Goal: Information Seeking & Learning: Learn about a topic

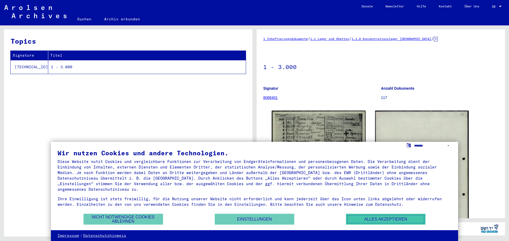
click at [364, 218] on button "Alles akzeptieren" at bounding box center [385, 219] width 79 height 11
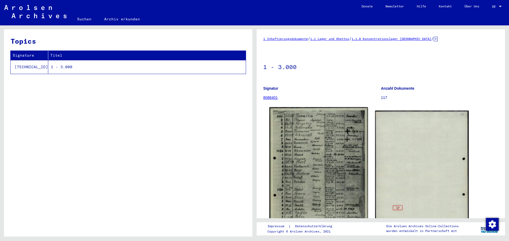
click at [335, 167] on img at bounding box center [318, 176] width 98 height 139
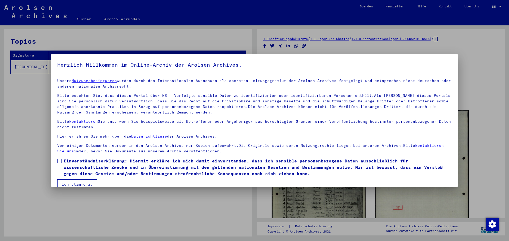
click at [61, 161] on span at bounding box center [59, 161] width 4 height 4
click at [76, 184] on button "Ich stimme zu" at bounding box center [77, 185] width 40 height 10
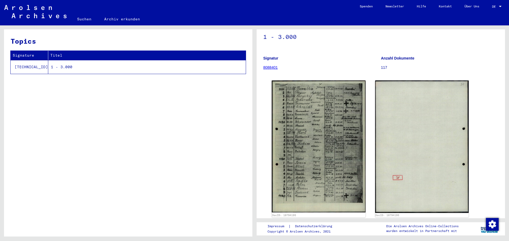
scroll to position [29, 0]
drag, startPoint x: 50, startPoint y: 65, endPoint x: 33, endPoint y: 97, distance: 35.7
click at [31, 102] on div "Topics Signature Titel [TECHNICAL_ID] 1 - 3.000" at bounding box center [128, 134] width 248 height 211
drag, startPoint x: 50, startPoint y: 67, endPoint x: 47, endPoint y: 65, distance: 3.6
click at [48, 65] on td "1 - 3.000" at bounding box center [146, 67] width 197 height 14
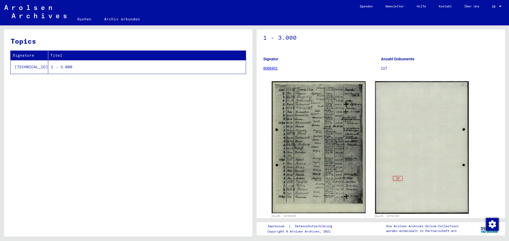
click at [48, 65] on td "1 - 3.000" at bounding box center [146, 67] width 197 height 14
click at [58, 73] on div "Topics Signature Titel [TECHNICAL_ID] 1 - 3.000" at bounding box center [128, 134] width 248 height 211
click at [108, 20] on link "Archiv erkunden" at bounding box center [122, 19] width 48 height 13
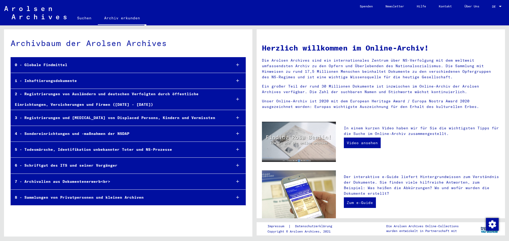
click at [93, 146] on div "5 - Todesmärsche, Identifikation unbekannter Toter und NS-Prozesse" at bounding box center [119, 150] width 216 height 10
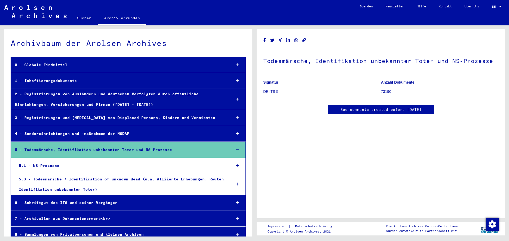
click at [67, 165] on div "5.1 - NS-Prozesse" at bounding box center [121, 166] width 212 height 10
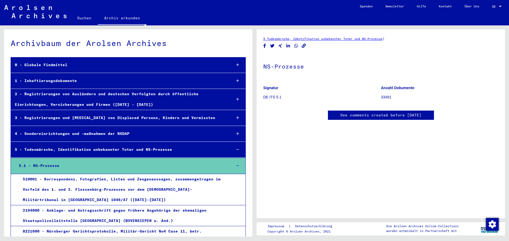
click at [118, 131] on div "4 - Sondereinrichtungen und -maßnahmen der NSDAP" at bounding box center [119, 134] width 216 height 10
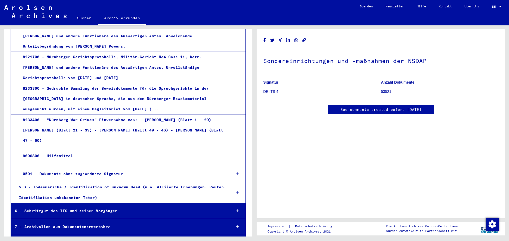
scroll to position [240, 0]
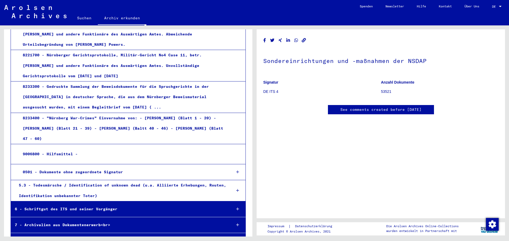
click at [82, 236] on div "8 - Sammlungen von Privatpersonen und kleinen Archiven" at bounding box center [119, 241] width 216 height 10
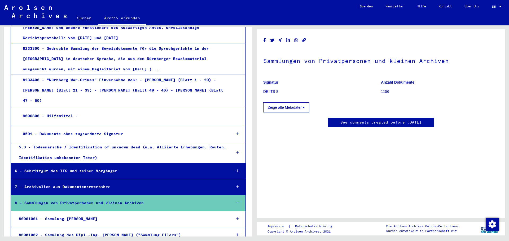
scroll to position [277, 0]
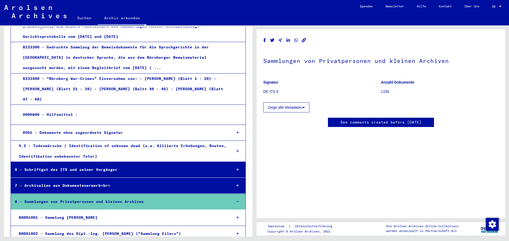
click at [174, 128] on div "0501 - Dokumente ohne zugeordnete Signatur" at bounding box center [123, 133] width 208 height 10
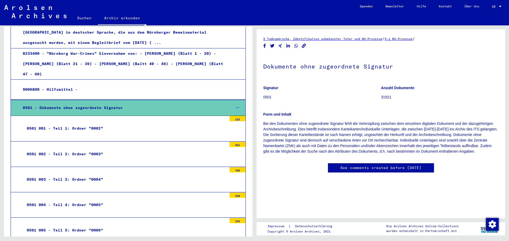
scroll to position [303, 0]
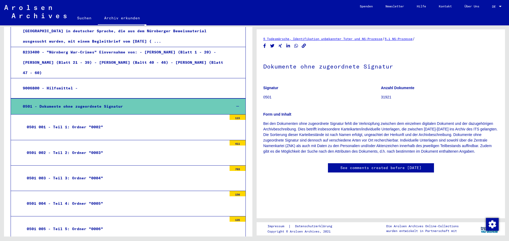
click at [90, 148] on div "0501 002 - Teil 2: Ordner "0003"" at bounding box center [125, 153] width 204 height 10
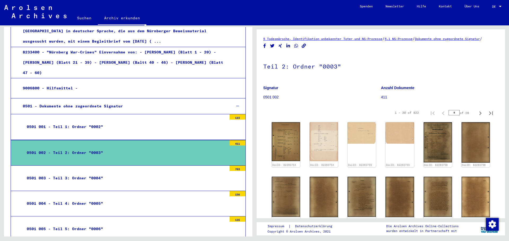
click at [104, 173] on div "0501 003 - Teil 3: Ordner "0004"" at bounding box center [125, 178] width 204 height 10
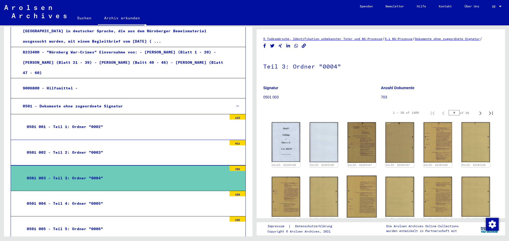
click at [366, 188] on img at bounding box center [362, 197] width 30 height 42
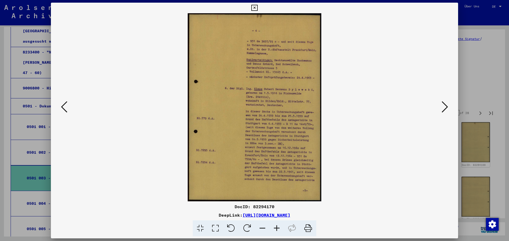
click at [446, 105] on icon at bounding box center [444, 107] width 6 height 13
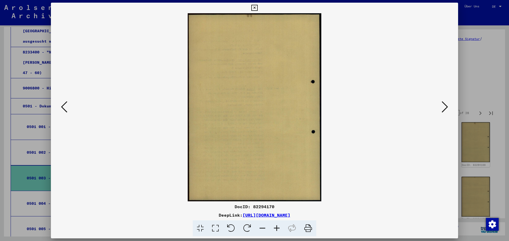
click at [446, 105] on icon at bounding box center [444, 107] width 6 height 13
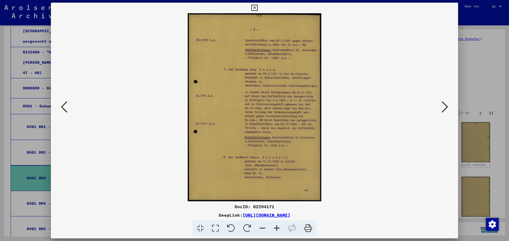
click at [446, 105] on icon at bounding box center [444, 107] width 6 height 13
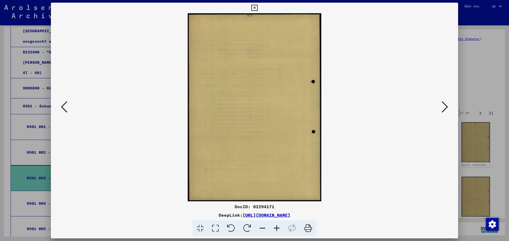
click at [446, 105] on icon at bounding box center [444, 107] width 6 height 13
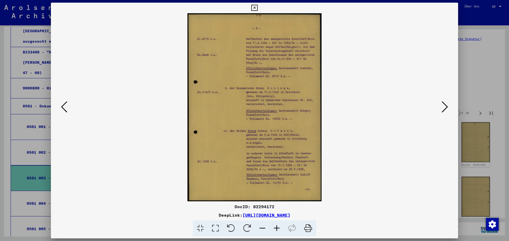
click at [447, 103] on icon at bounding box center [444, 107] width 6 height 13
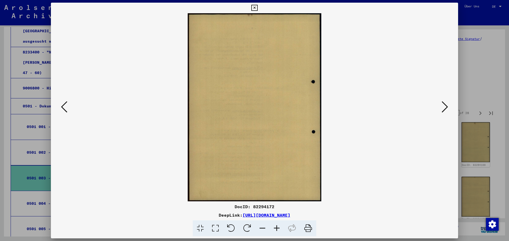
click at [447, 103] on icon at bounding box center [444, 107] width 6 height 13
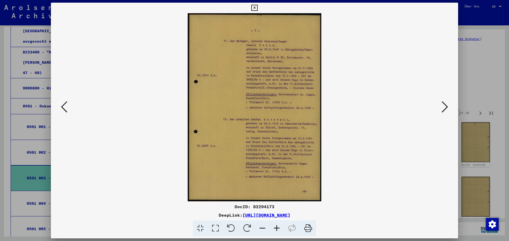
click at [447, 103] on icon at bounding box center [444, 107] width 6 height 13
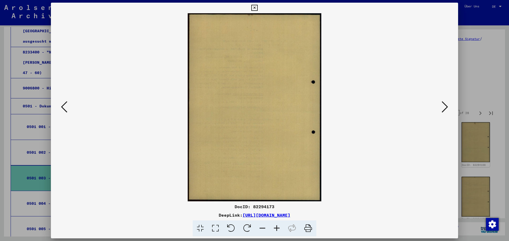
click at [447, 103] on icon at bounding box center [444, 107] width 6 height 13
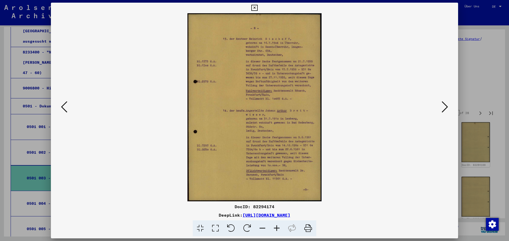
click at [447, 103] on icon at bounding box center [444, 107] width 6 height 13
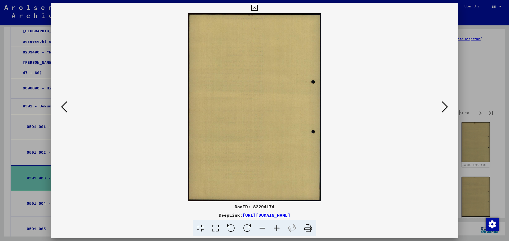
click at [447, 103] on icon at bounding box center [444, 107] width 6 height 13
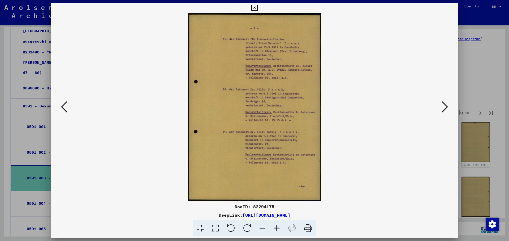
click at [447, 103] on icon at bounding box center [444, 107] width 6 height 13
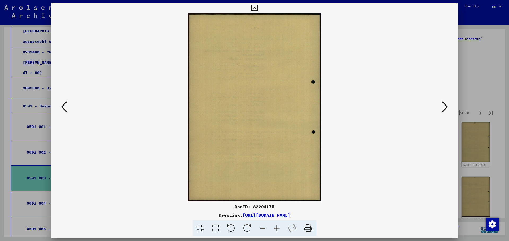
click at [447, 103] on icon at bounding box center [444, 107] width 6 height 13
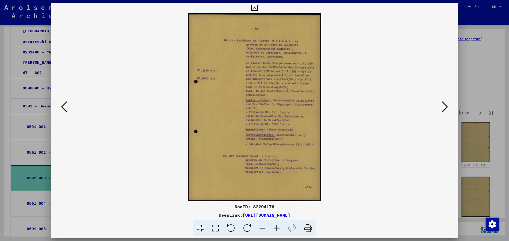
click at [447, 103] on icon at bounding box center [444, 107] width 6 height 13
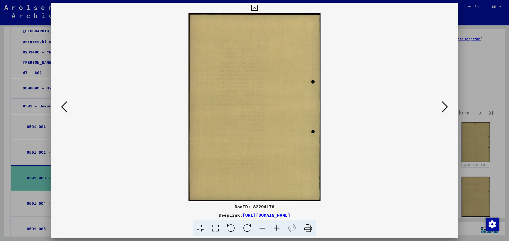
click at [445, 109] on icon at bounding box center [444, 107] width 6 height 13
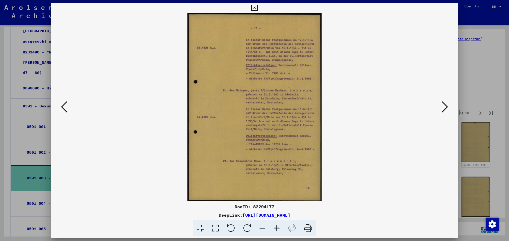
click at [445, 109] on icon at bounding box center [444, 107] width 6 height 13
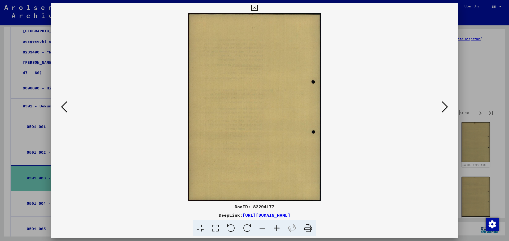
click at [445, 109] on icon at bounding box center [444, 107] width 6 height 13
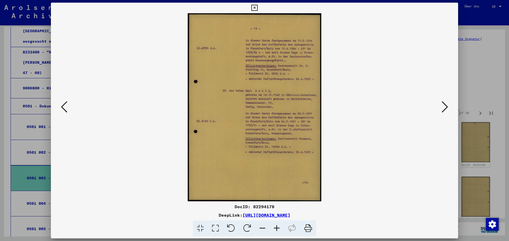
click at [445, 109] on icon at bounding box center [444, 107] width 6 height 13
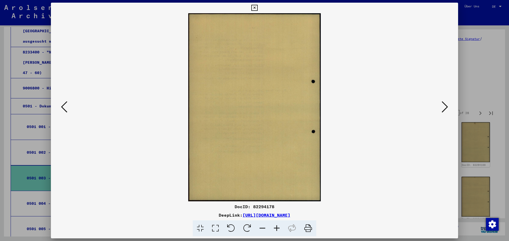
click at [66, 111] on icon at bounding box center [64, 107] width 6 height 13
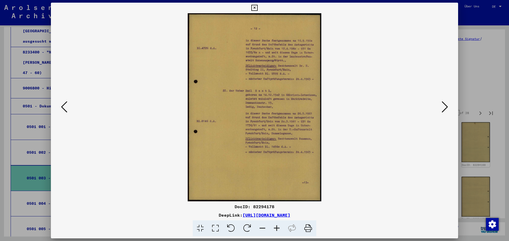
click at [254, 8] on icon at bounding box center [254, 8] width 6 height 6
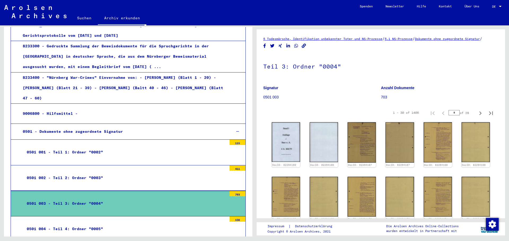
scroll to position [277, 0]
